Goal: Task Accomplishment & Management: Manage account settings

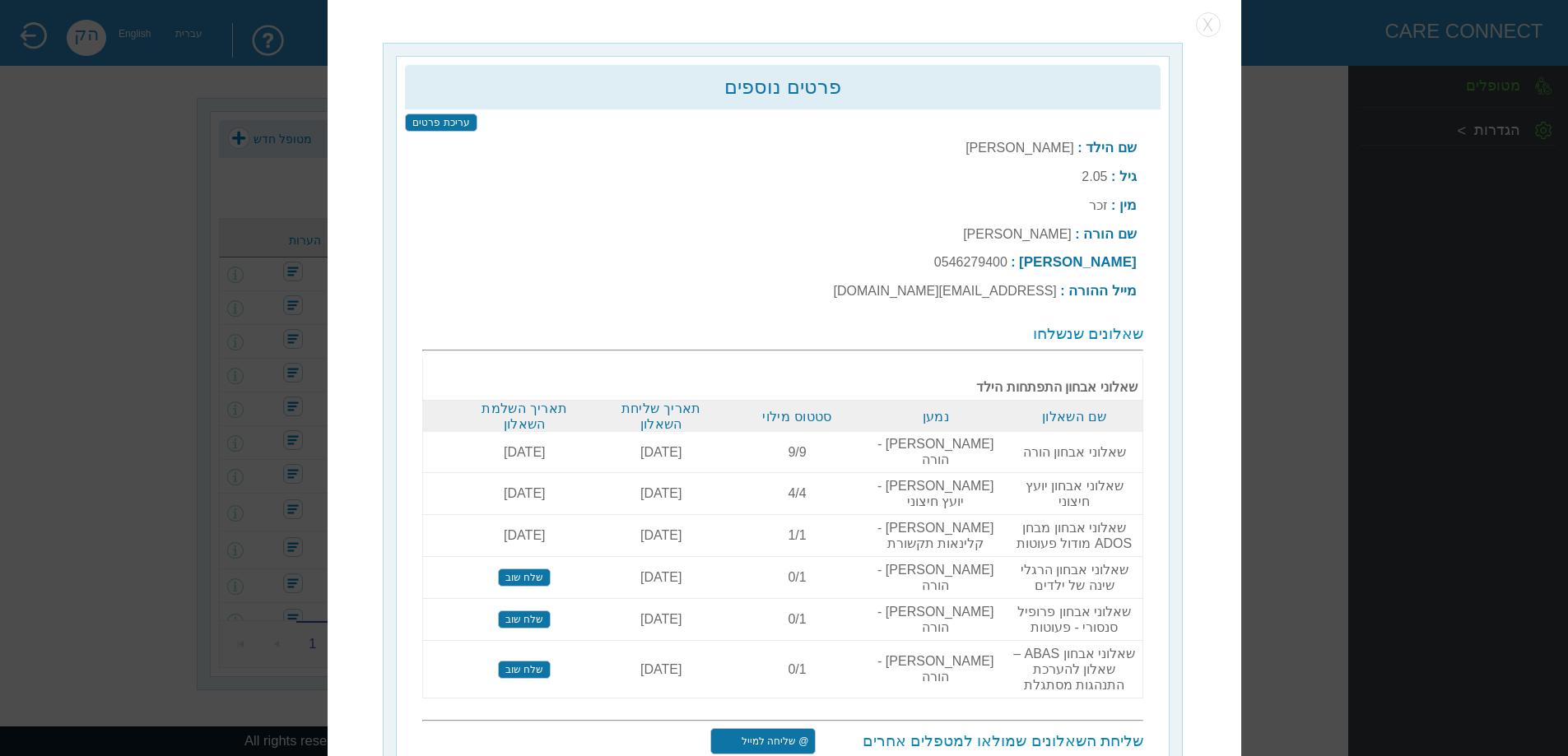
scroll to position [5, 0]
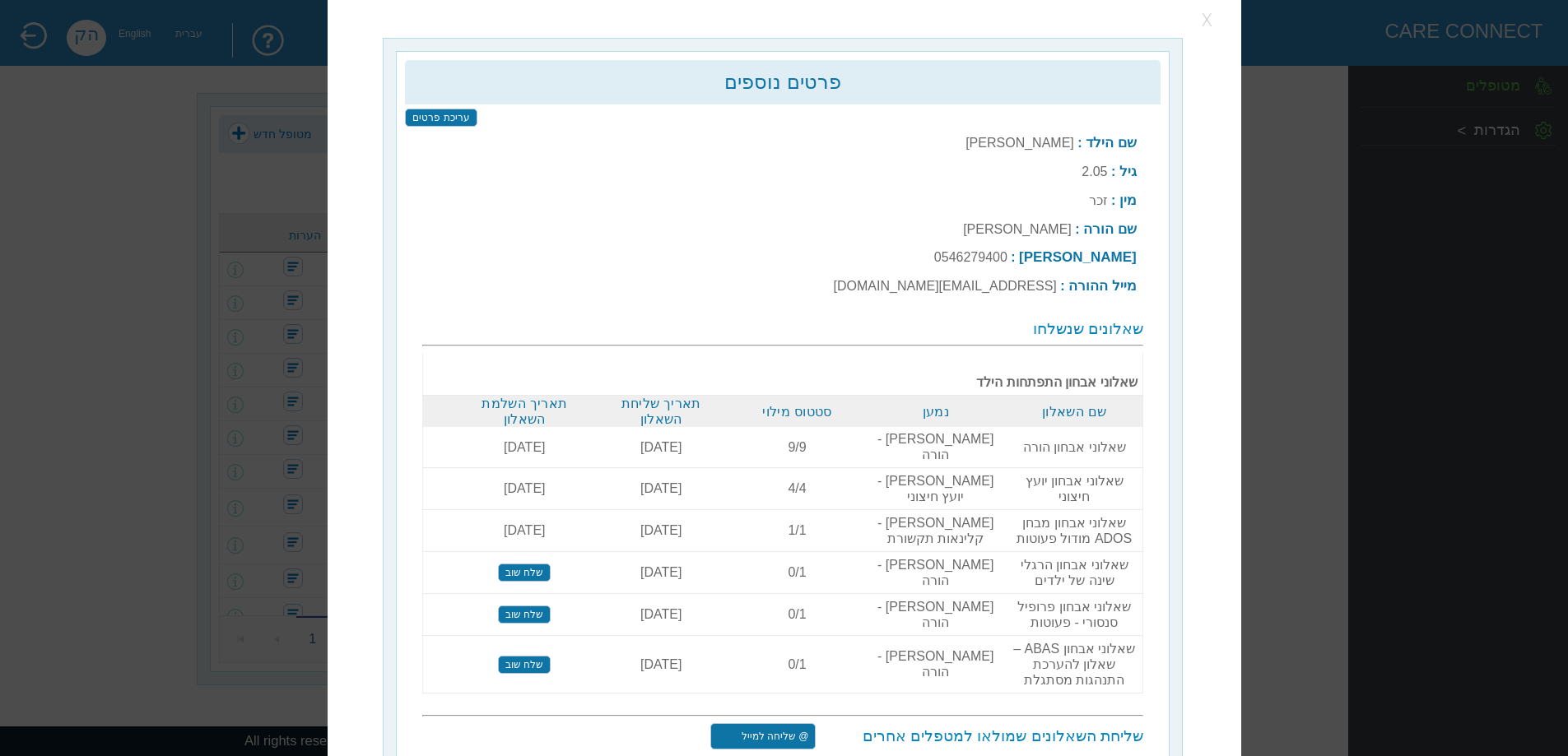
click at [1204, 20] on button "button" at bounding box center [1208, 20] width 25 height 25
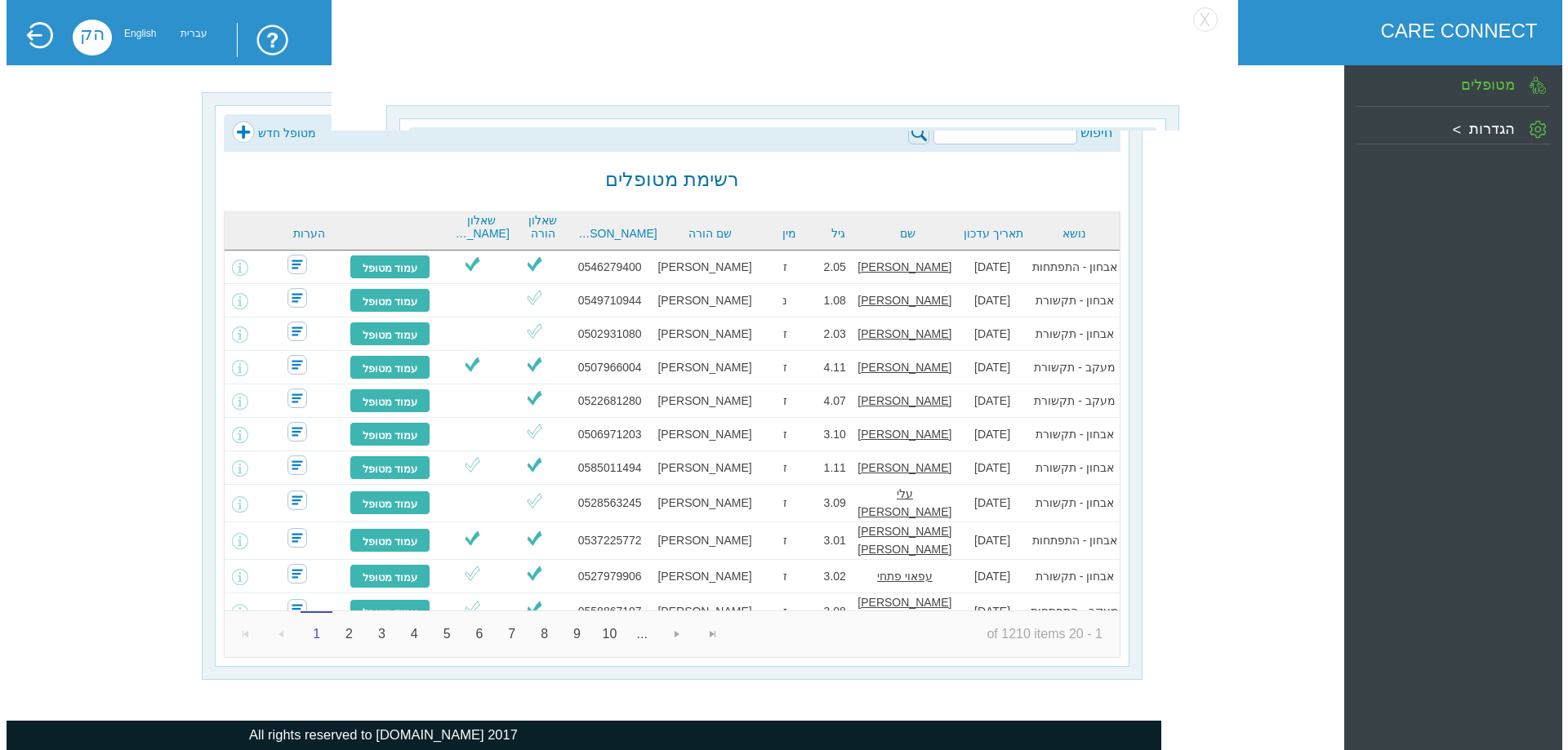
scroll to position [0, 0]
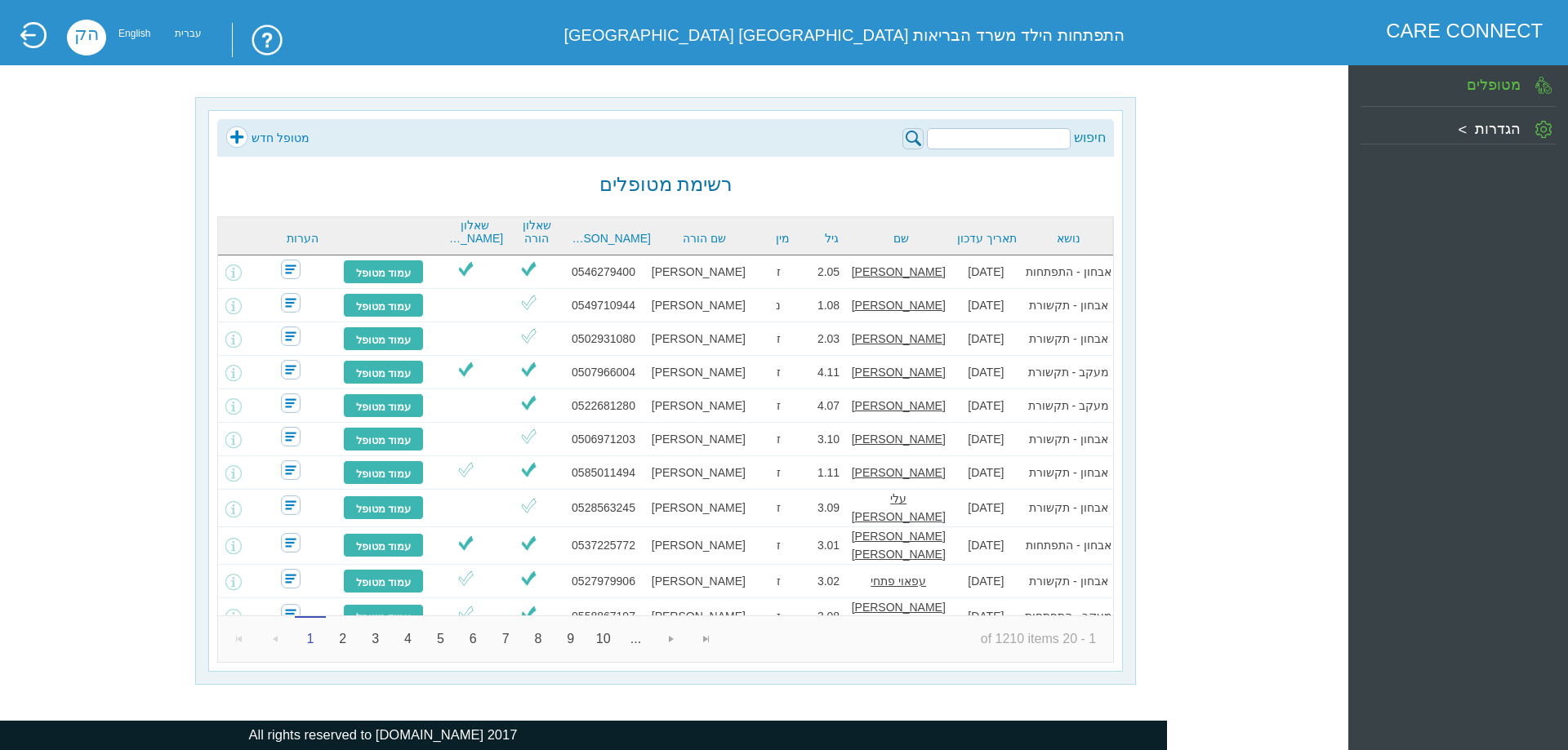
click at [1019, 141] on input "search" at bounding box center [998, 139] width 143 height 21
type input "[PERSON_NAME]"
click at [918, 146] on img at bounding box center [913, 139] width 21 height 21
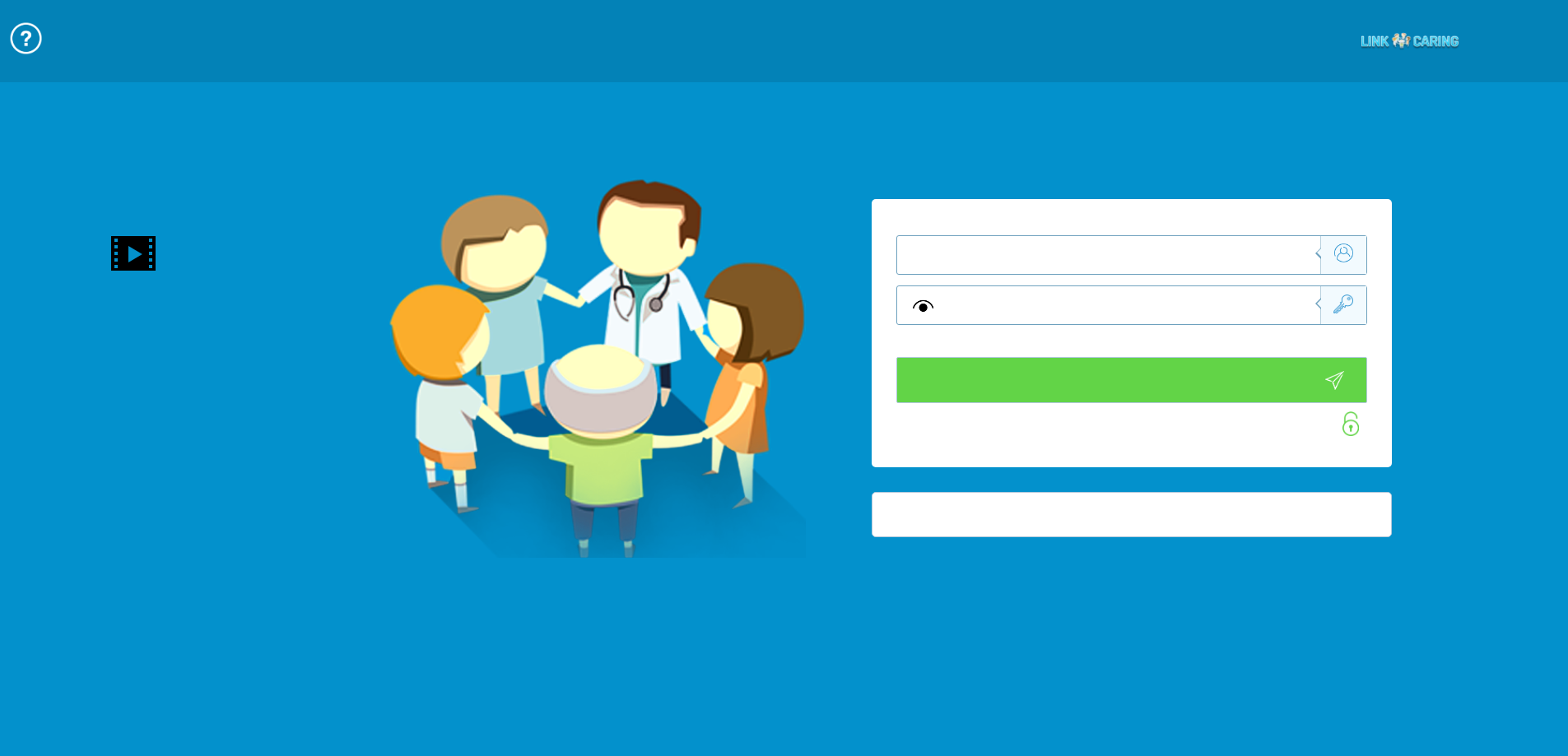
type input "התחבר עכשיו"
type input "עדיין לא? צור חשבון!"
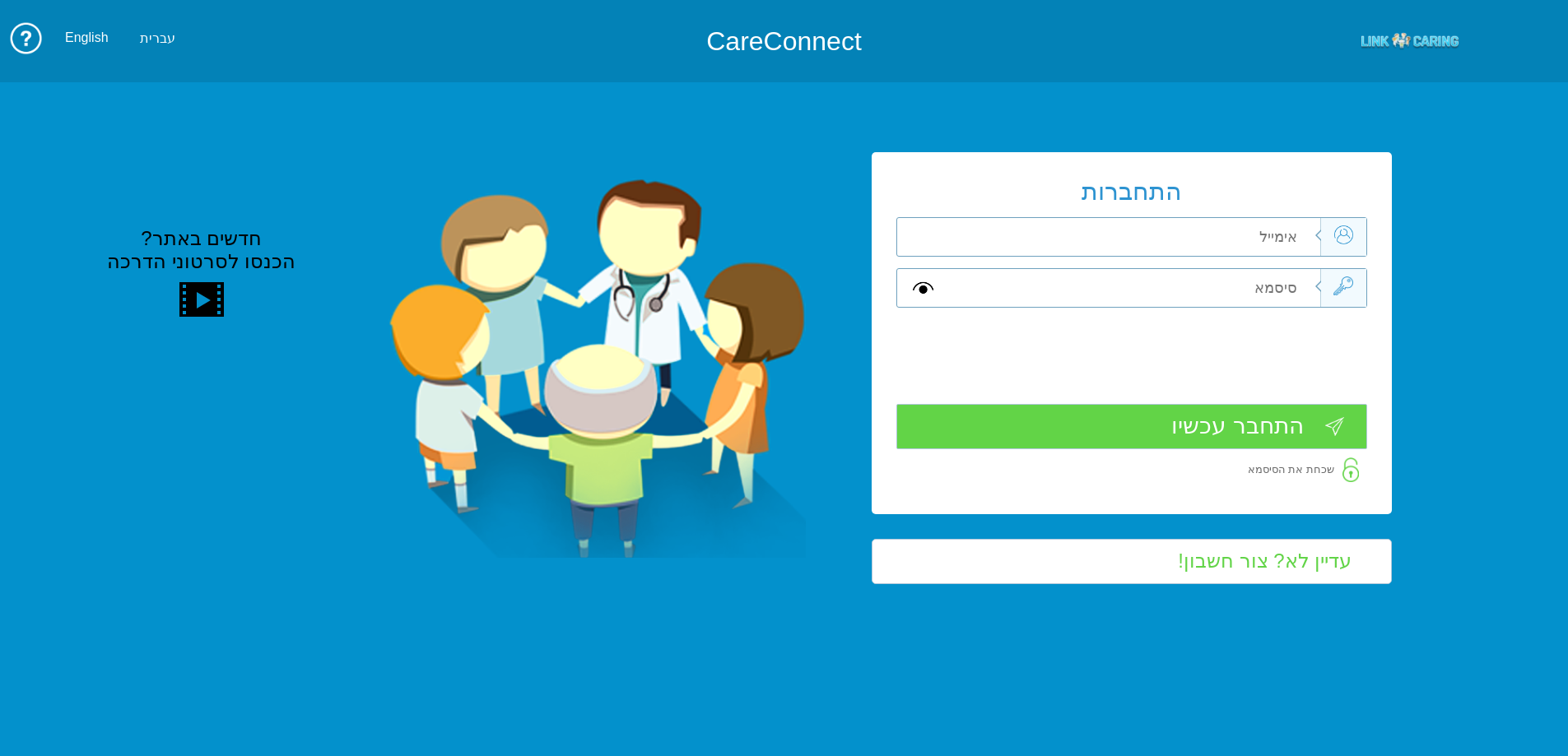
click at [1288, 262] on div "התחברות שדה חובה שדה חובה שדה חובה" at bounding box center [1131, 332] width 520 height 361
click at [1293, 241] on input "text" at bounding box center [1134, 237] width 371 height 38
type input "י"
type input "hila.krasno@pbsh.health.gov.il"
click at [1268, 280] on input "text" at bounding box center [1134, 288] width 371 height 38
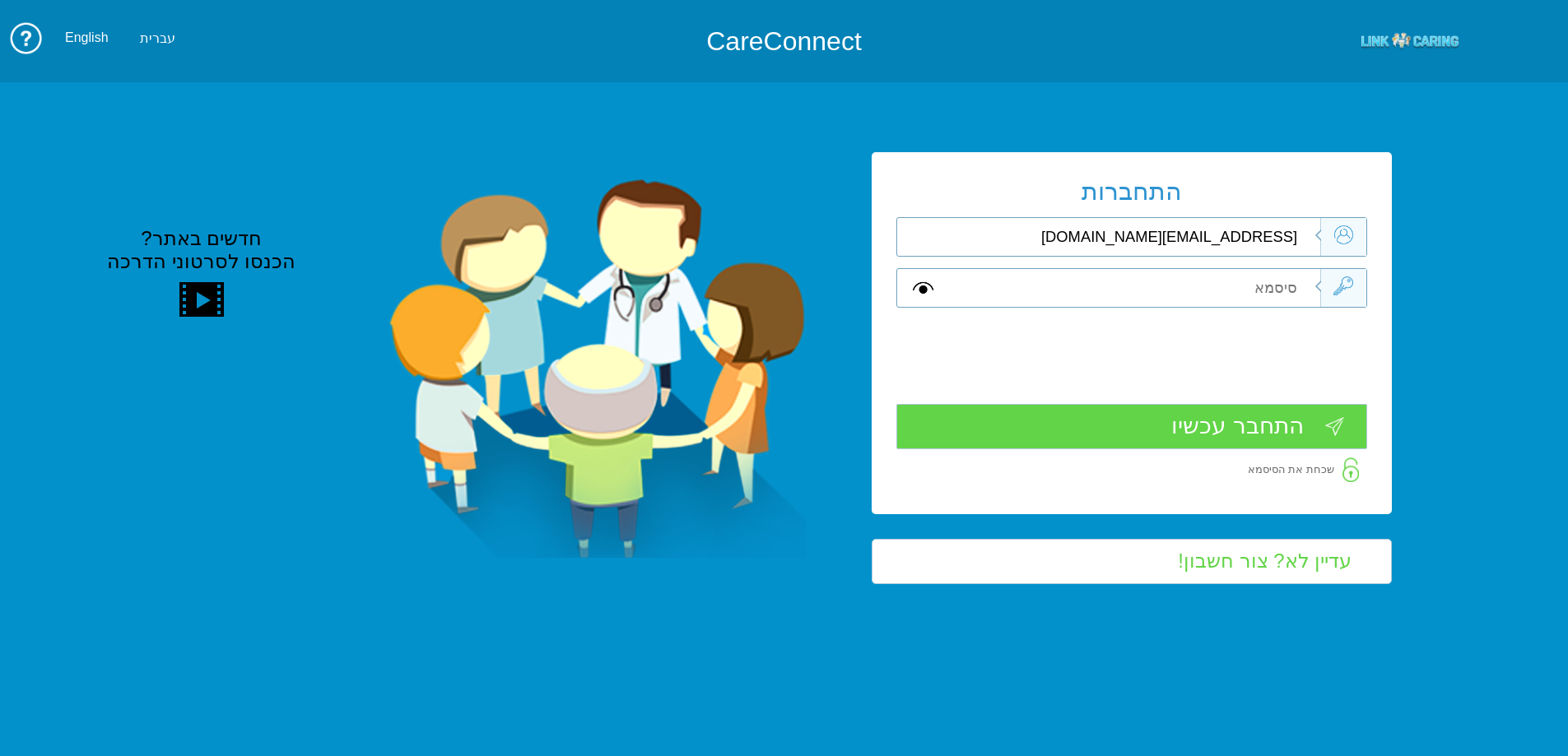
type input "A"
click at [1320, 426] on input "התחבר עכשיו" at bounding box center [1131, 426] width 471 height 45
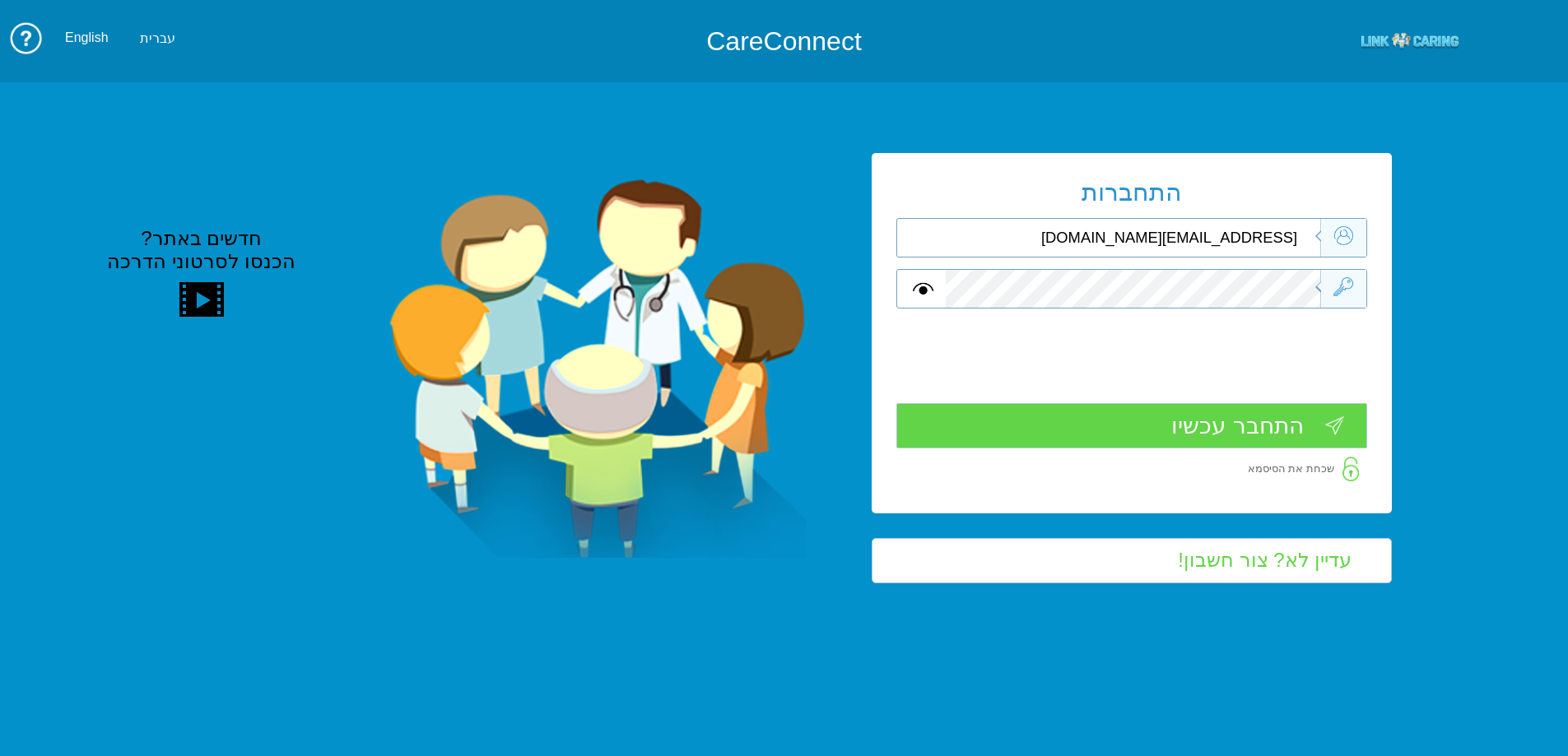
click at [1320, 426] on input "התחבר עכשיו" at bounding box center [1131, 425] width 471 height 45
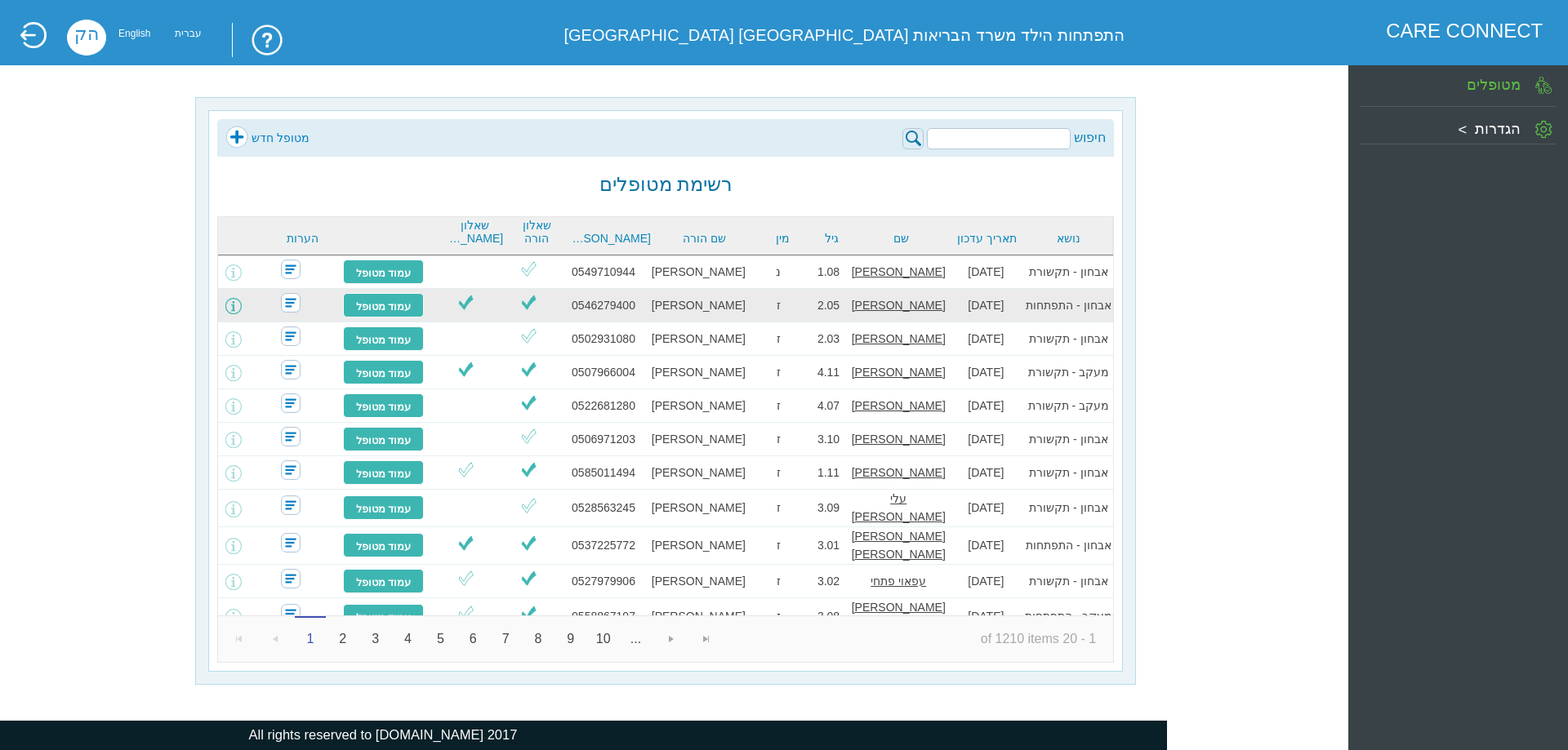
click at [242, 304] on span at bounding box center [233, 306] width 16 height 16
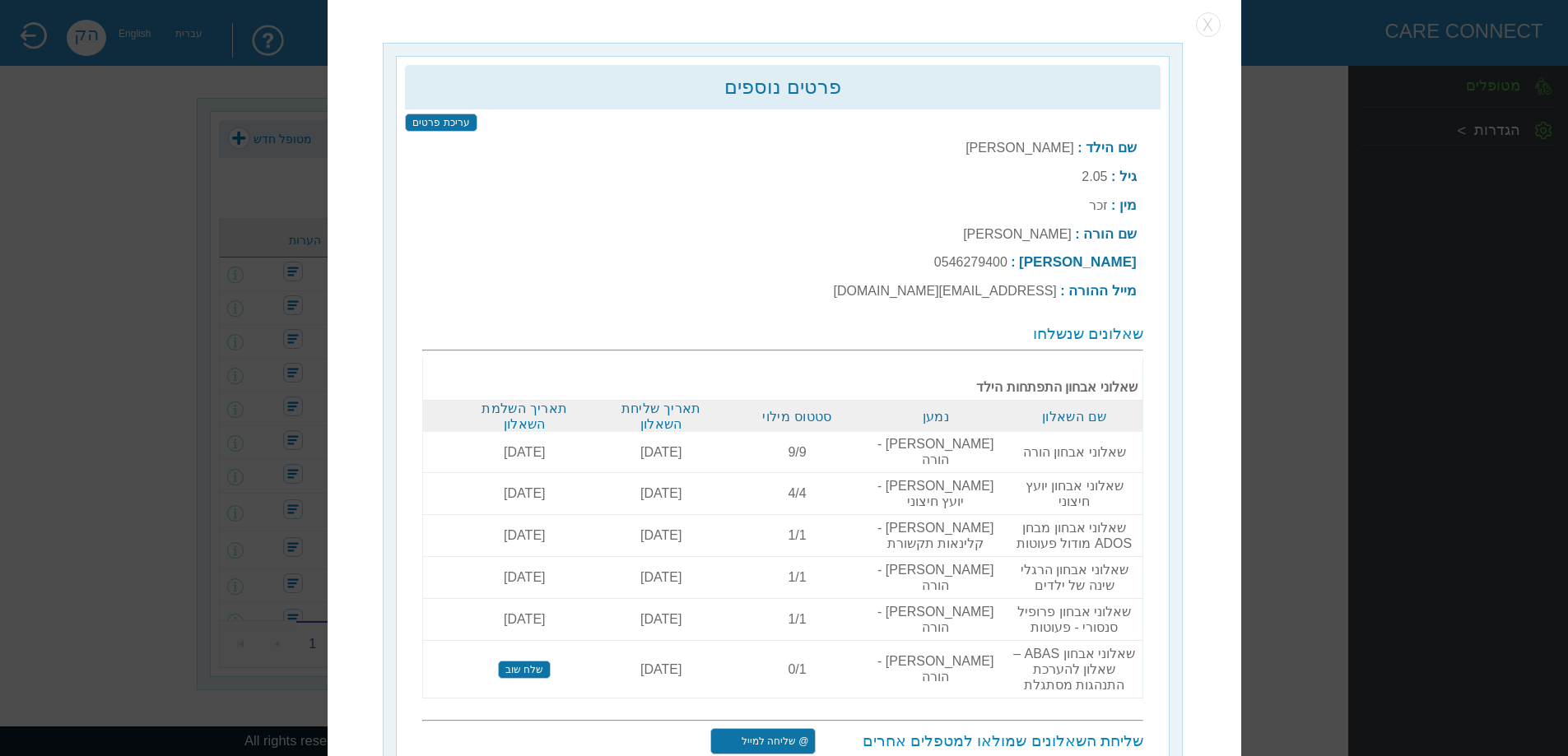
click at [544, 660] on input "שלח שוב" at bounding box center [524, 669] width 53 height 18
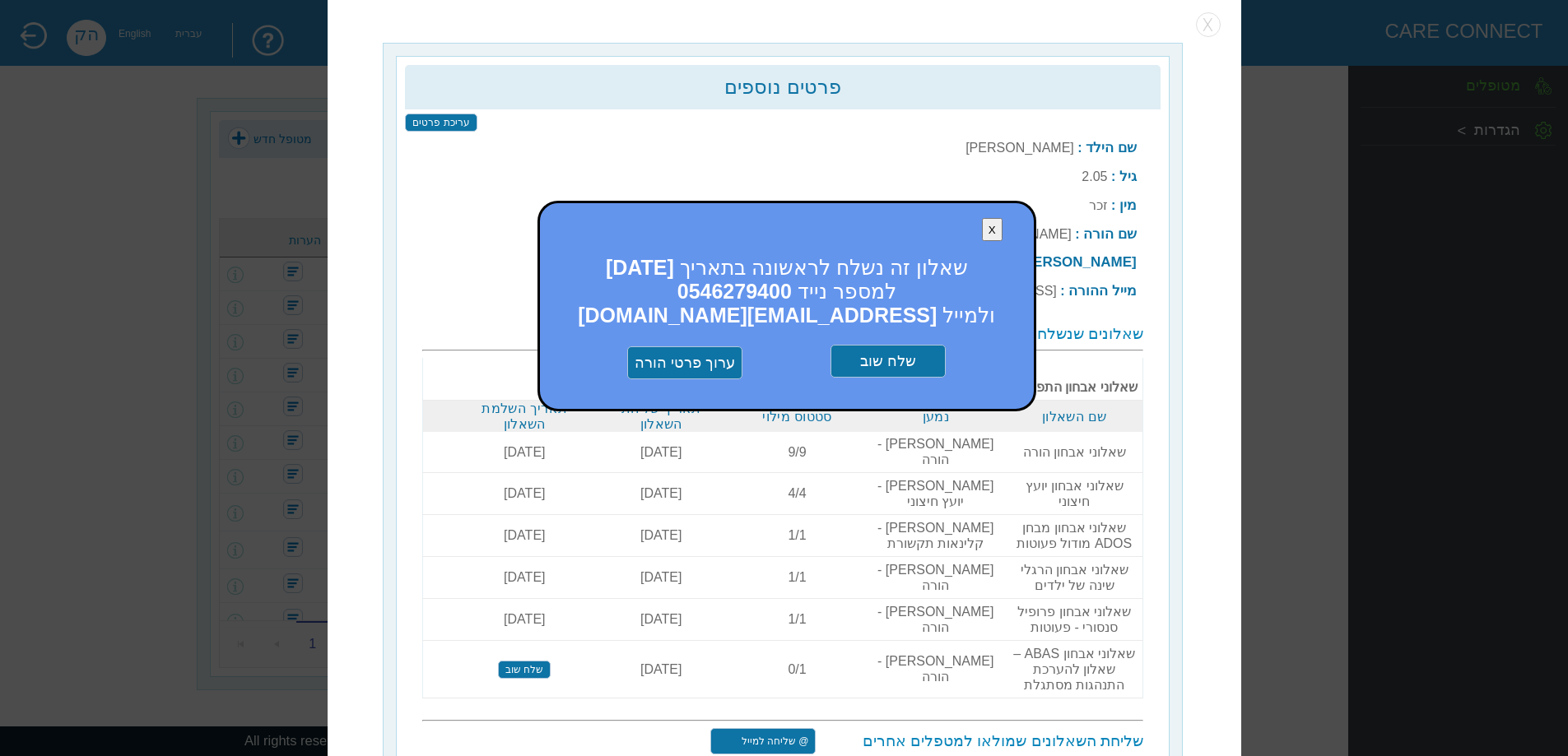
click at [909, 352] on input "שלח שוב" at bounding box center [888, 361] width 115 height 33
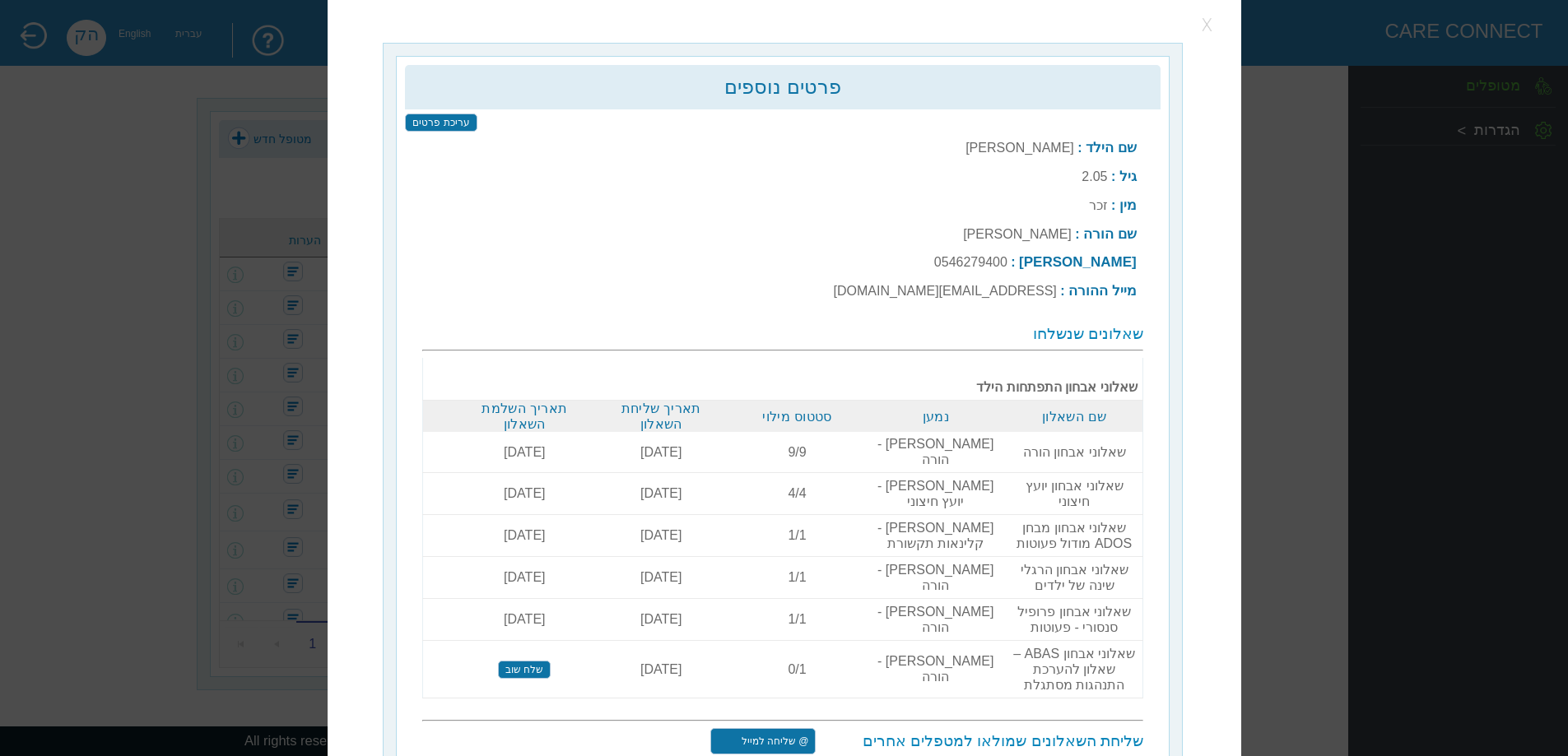
click at [1213, 20] on button "button" at bounding box center [1208, 25] width 25 height 25
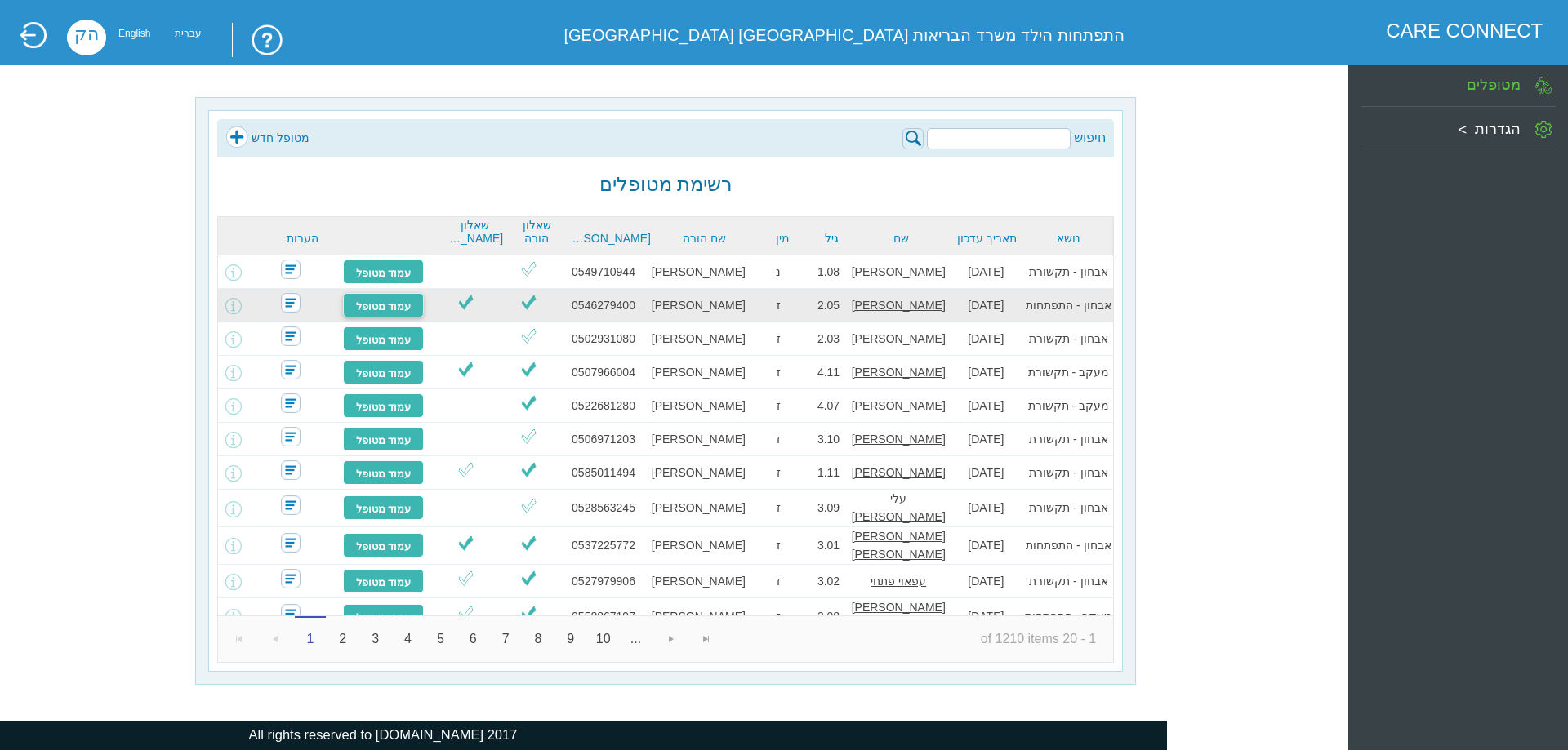
click at [375, 307] on link "עמוד מטופל" at bounding box center [384, 306] width 82 height 25
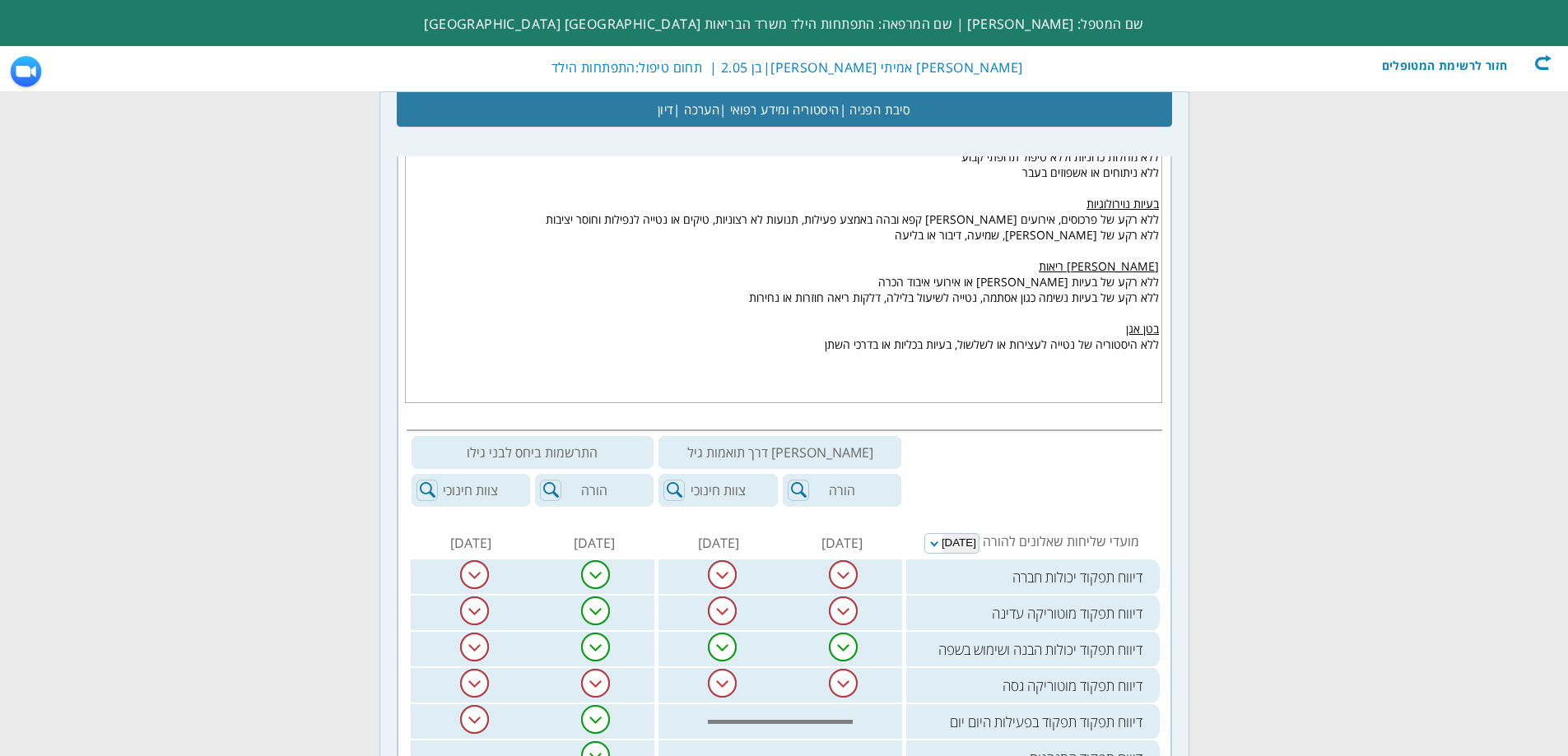
scroll to position [700, 0]
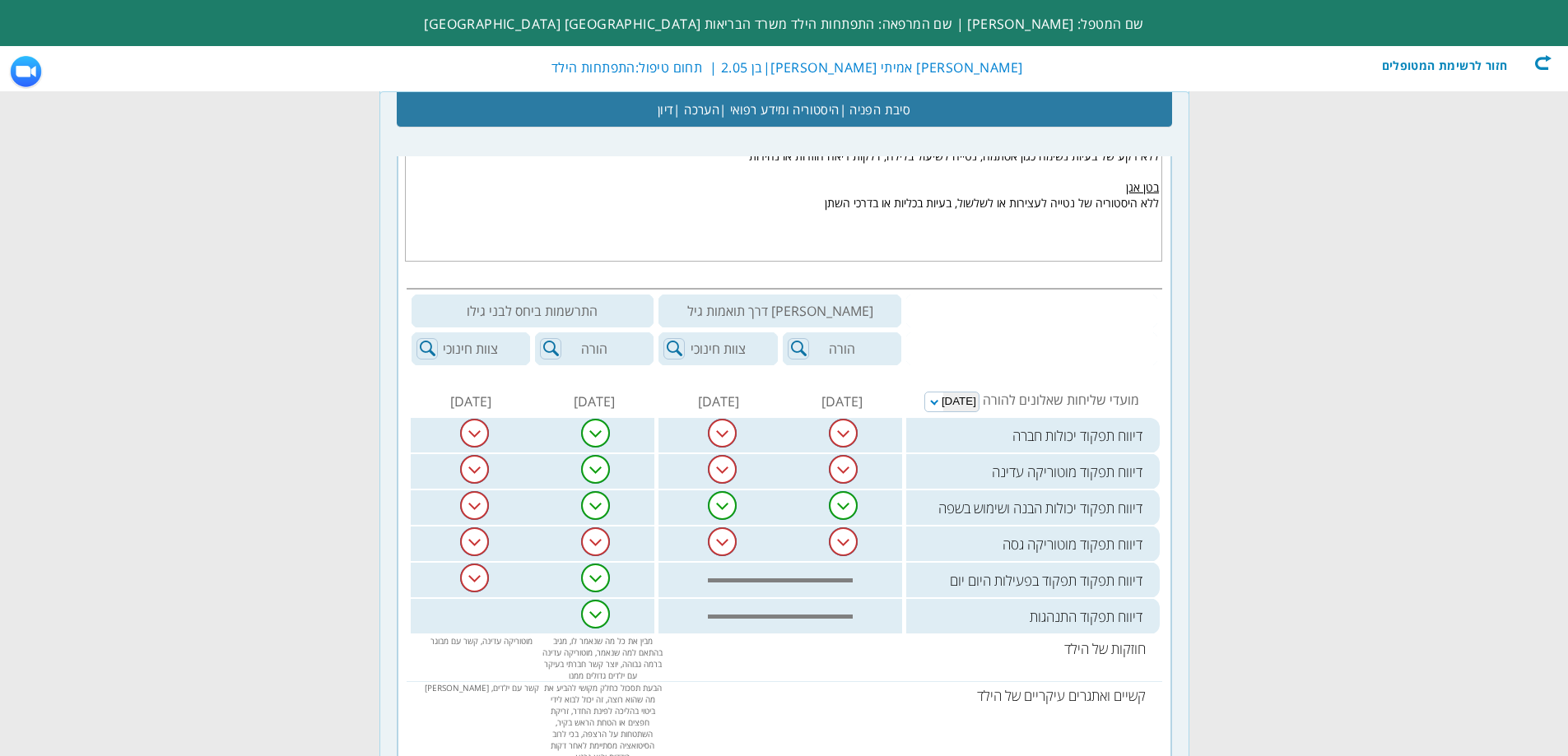
click at [482, 426] on img at bounding box center [475, 434] width 29 height 29
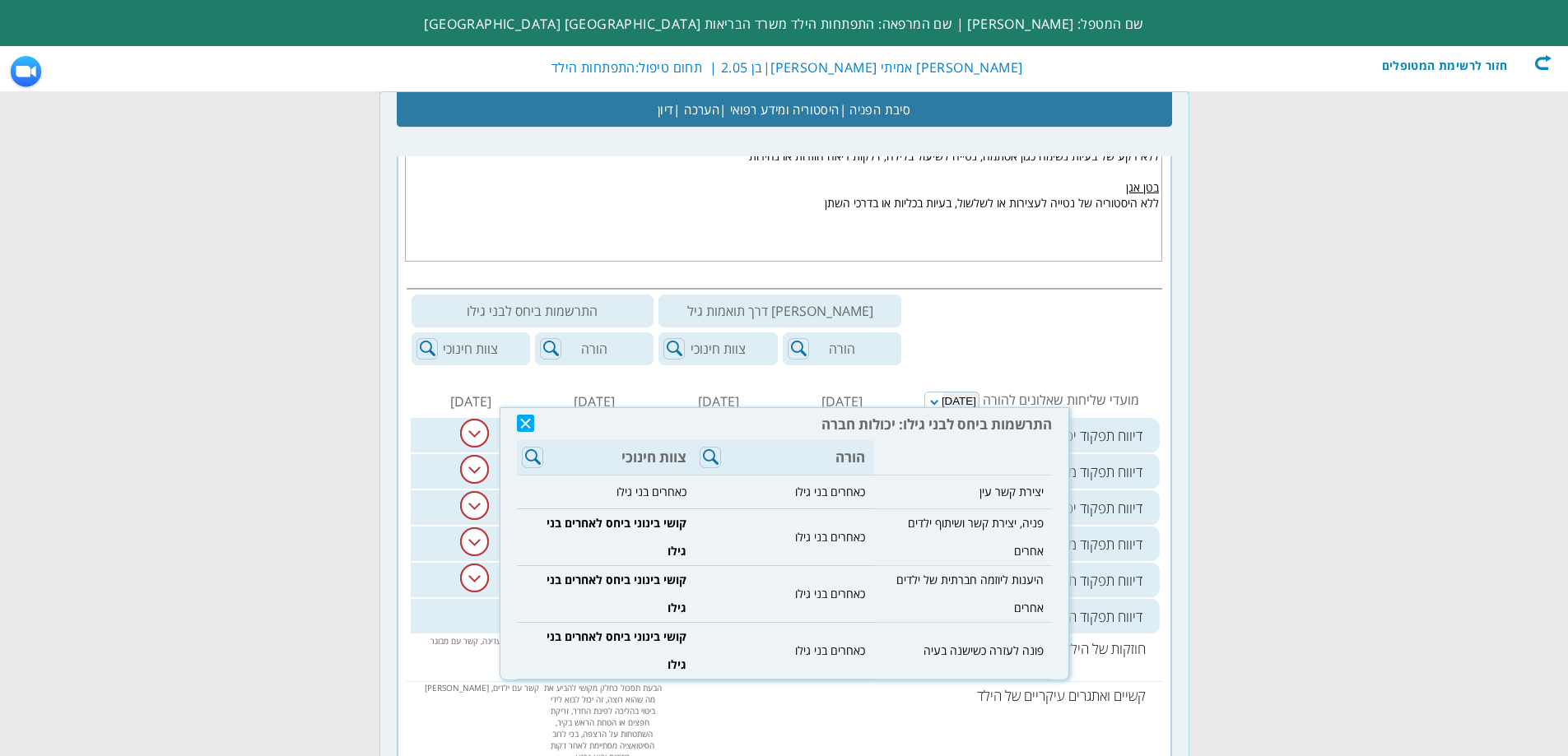
click at [525, 432] on img at bounding box center [526, 423] width 17 height 17
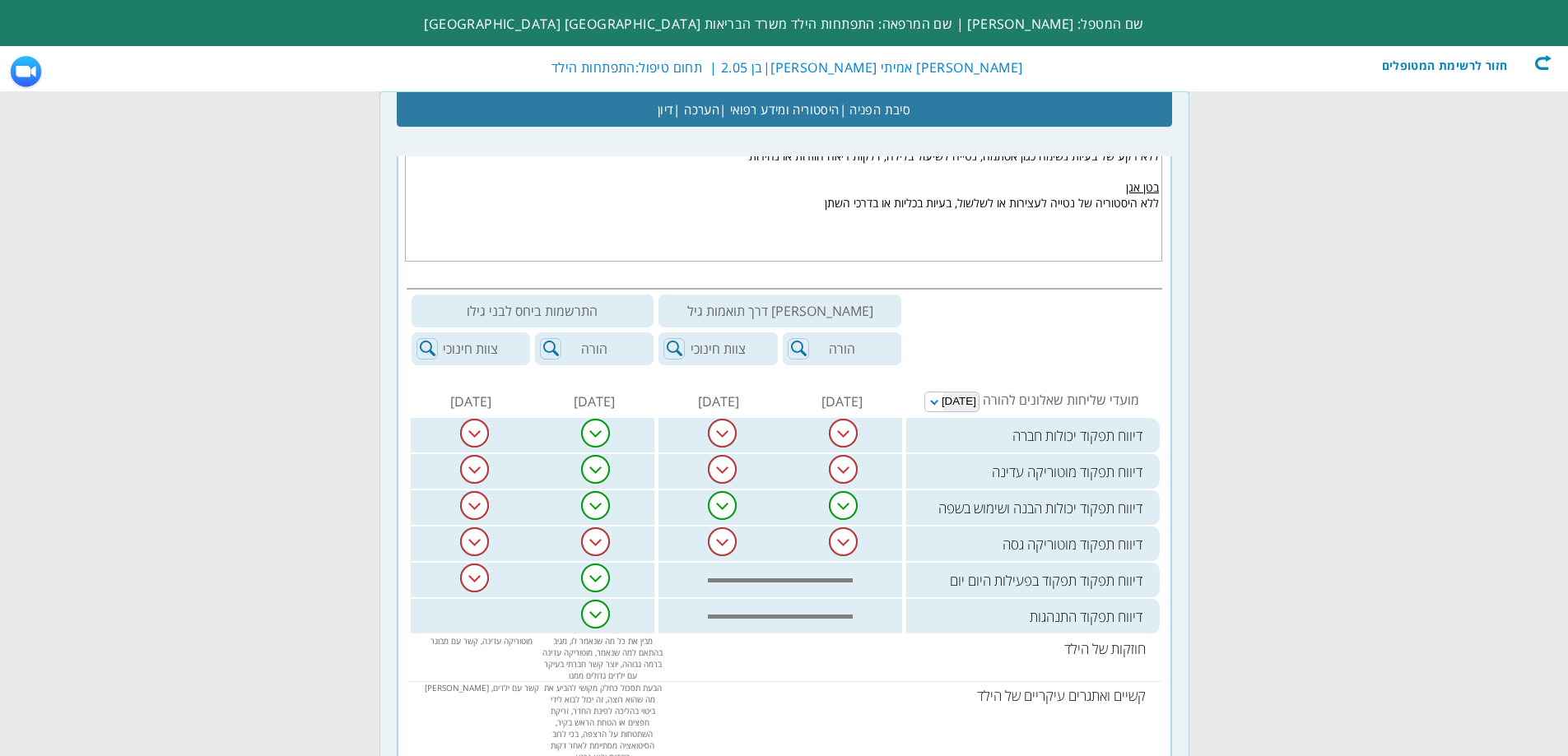
click at [485, 469] on img at bounding box center [475, 470] width 29 height 29
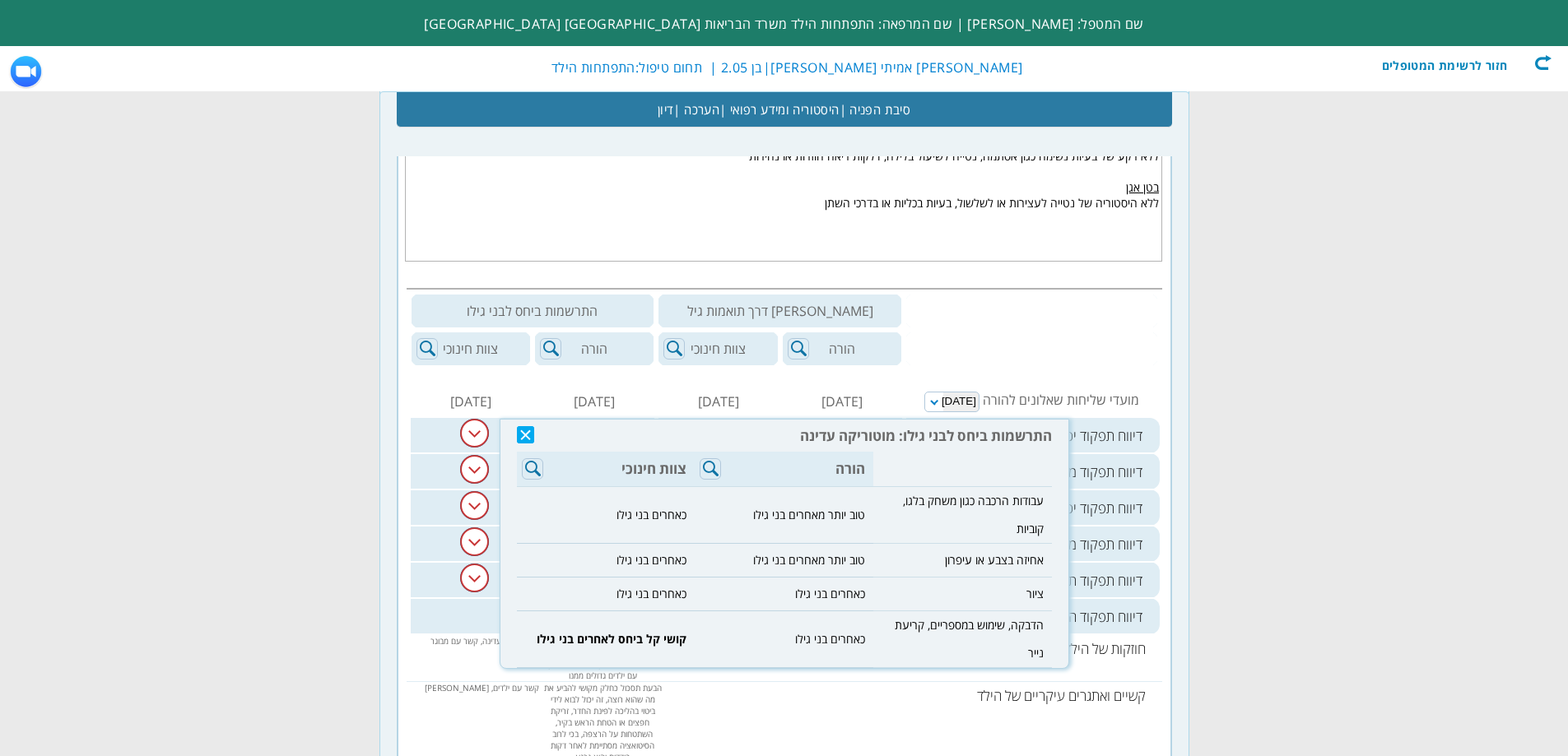
click at [520, 429] on img at bounding box center [526, 434] width 17 height 17
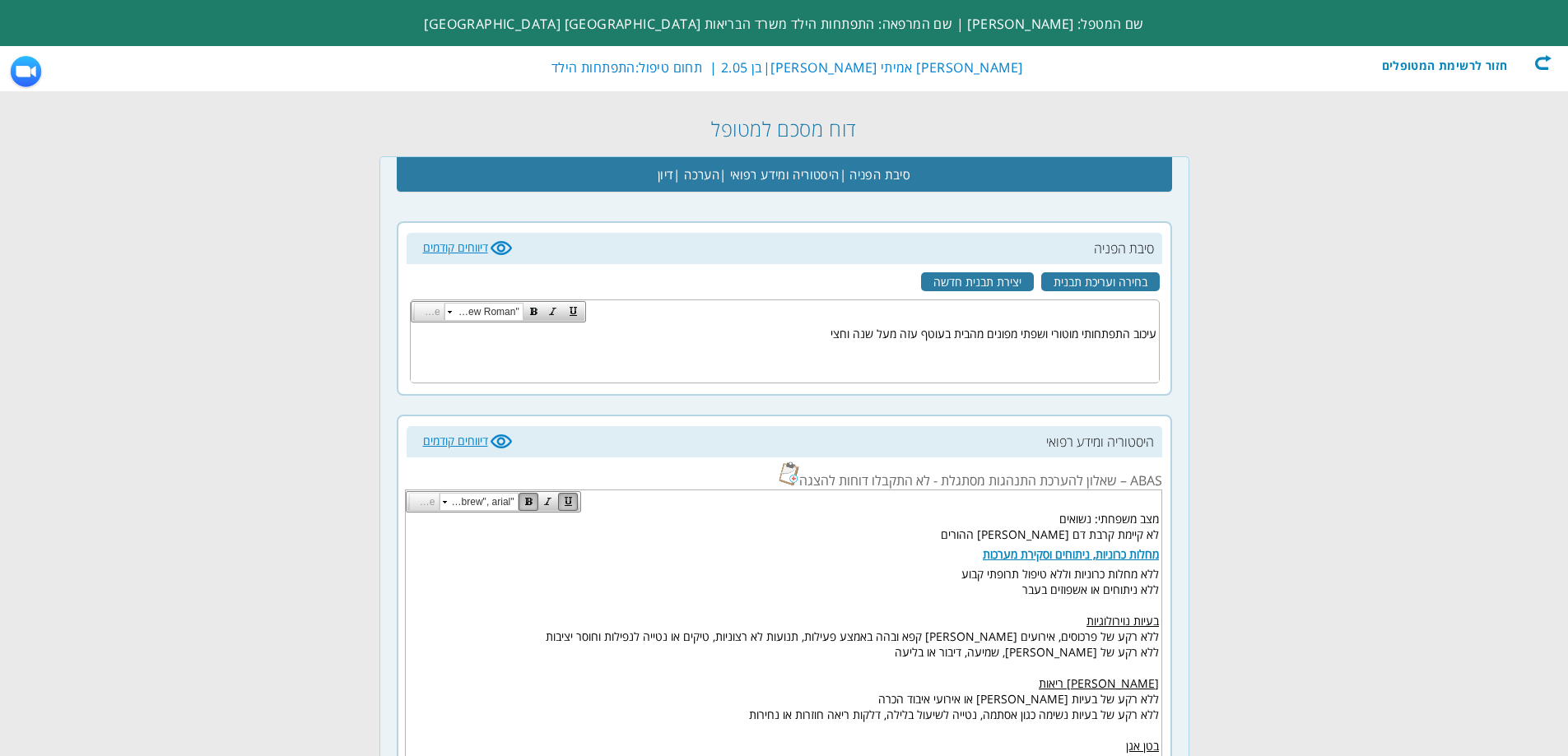
scroll to position [0, 0]
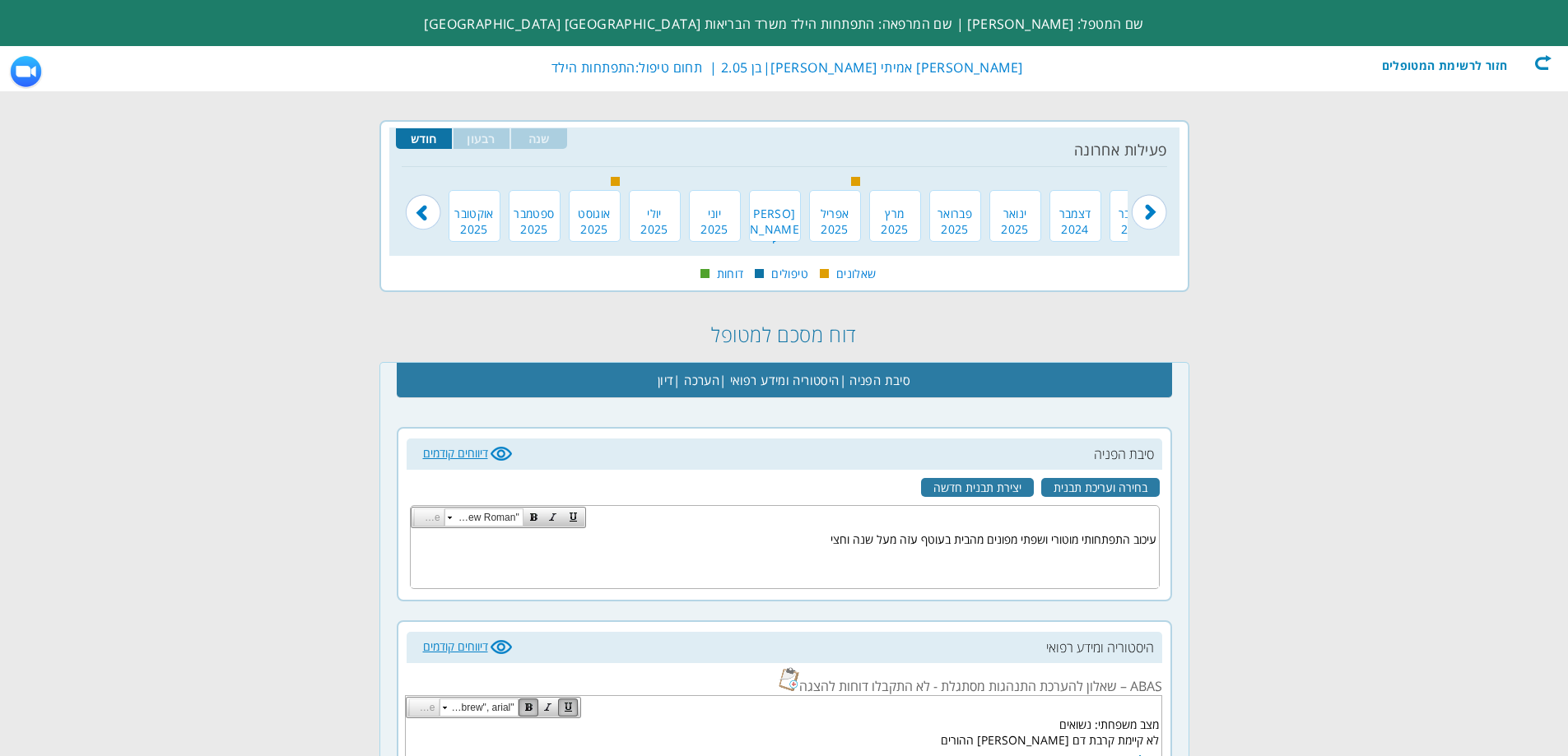
click at [1541, 68] on div "חזור לרשימת המטופלים" at bounding box center [1457, 62] width 190 height 16
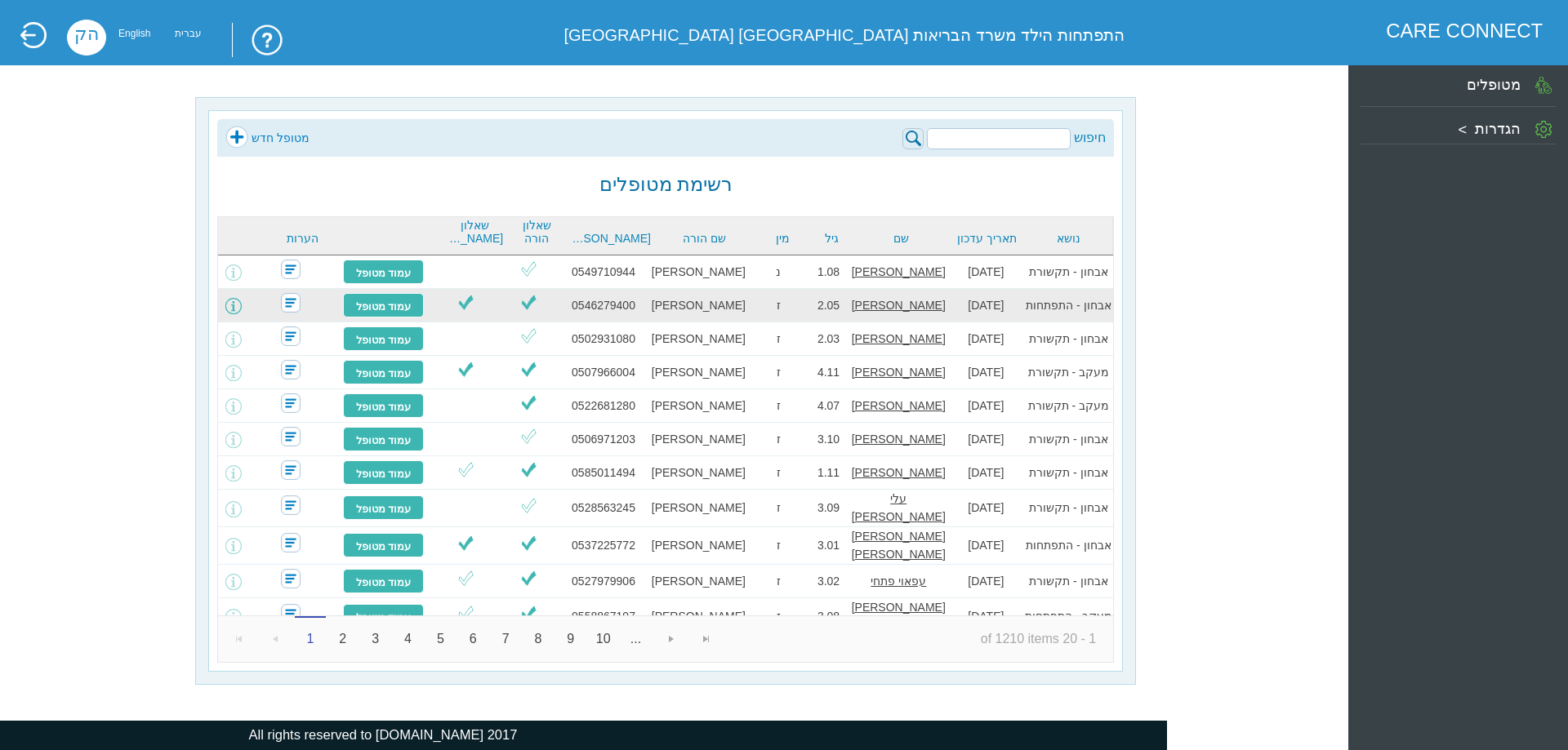
click at [242, 305] on span at bounding box center [233, 306] width 16 height 16
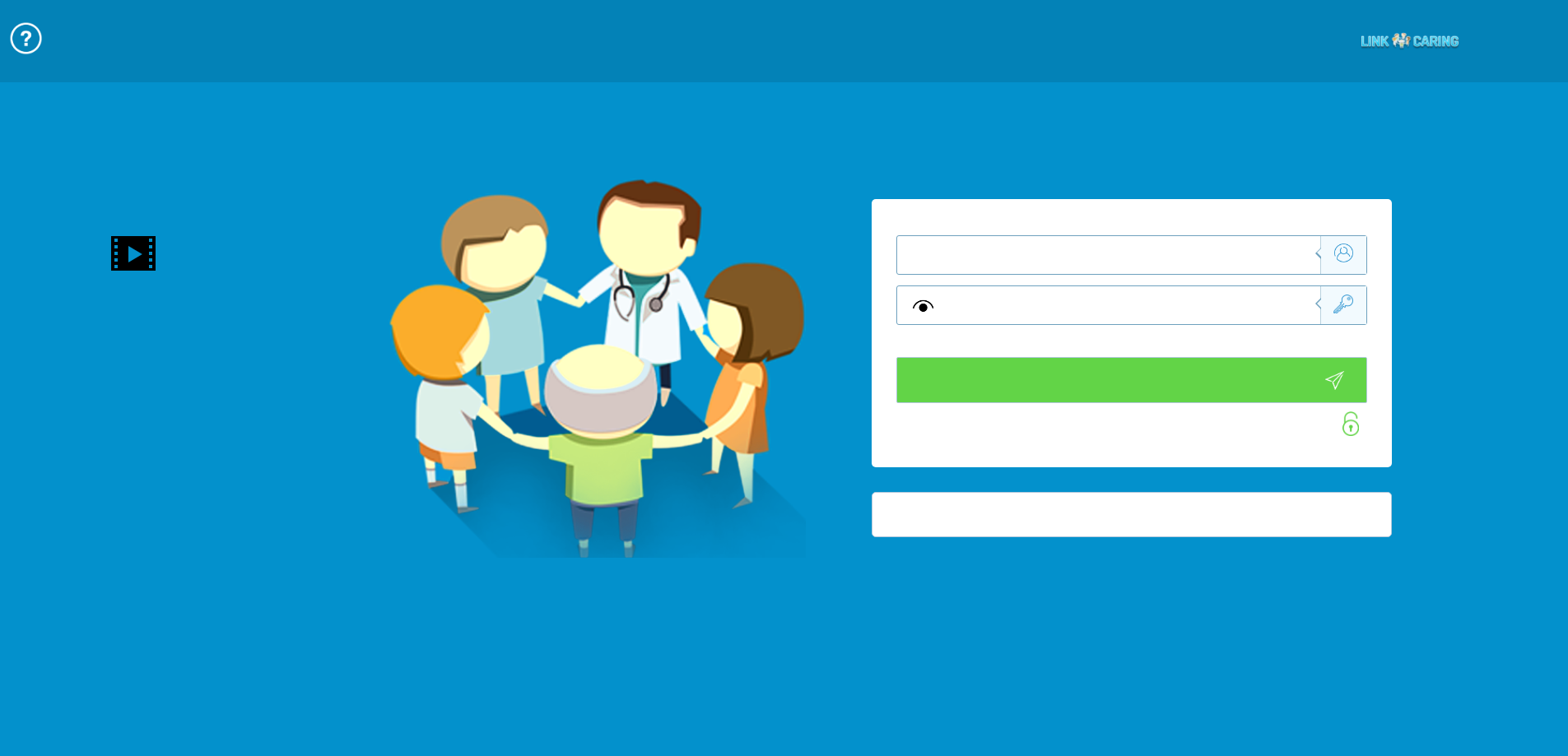
type input "התחבר עכשיו"
type input "עדיין לא? צור חשבון!"
